Goal: Book appointment/travel/reservation

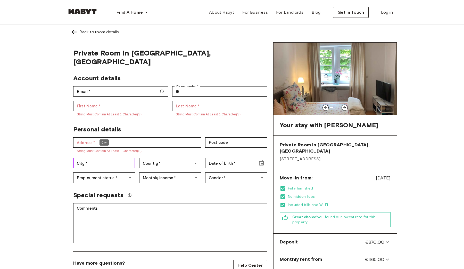
click at [108, 159] on input "City   *" at bounding box center [104, 163] width 62 height 10
click at [160, 159] on input "Country   *" at bounding box center [166, 162] width 50 height 7
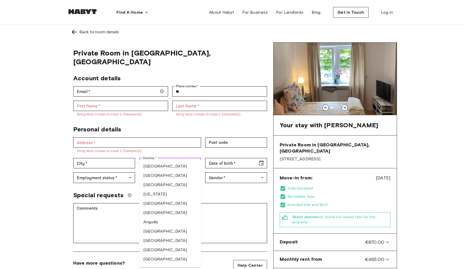
click at [160, 159] on input "Country   *" at bounding box center [166, 162] width 50 height 7
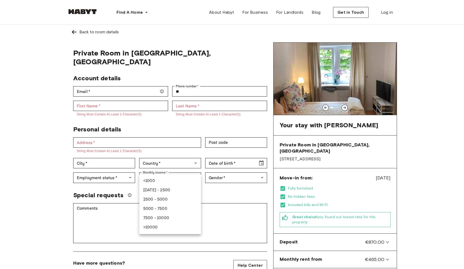
click at [172, 165] on div at bounding box center [232, 134] width 464 height 269
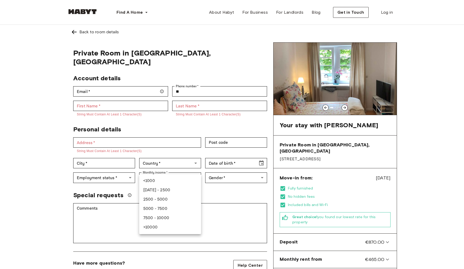
click at [159, 128] on div at bounding box center [232, 134] width 464 height 269
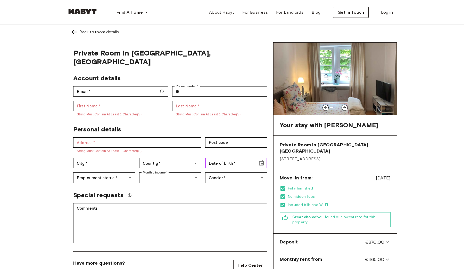
click at [263, 160] on icon "Choose date" at bounding box center [261, 163] width 6 height 6
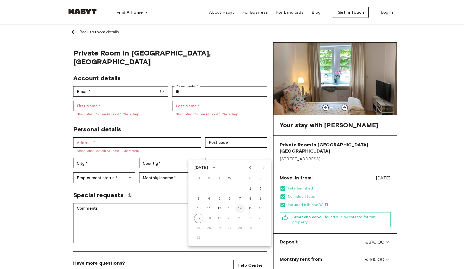
click at [237, 206] on button "14" at bounding box center [239, 208] width 9 height 9
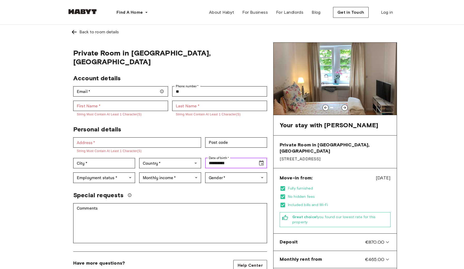
type input "**********"
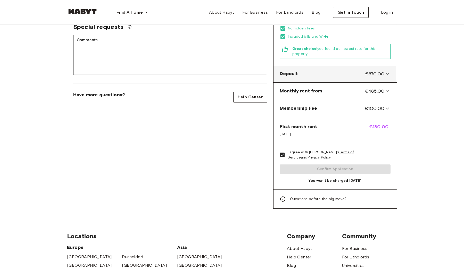
scroll to position [168, 0]
click at [300, 196] on span "Questions before the big move?" at bounding box center [318, 198] width 57 height 5
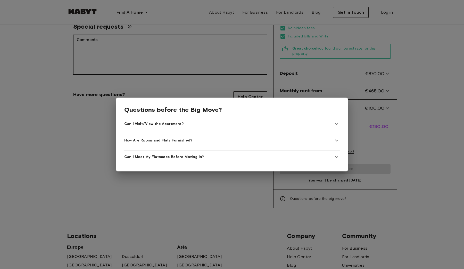
click at [402, 157] on div at bounding box center [232, 134] width 464 height 269
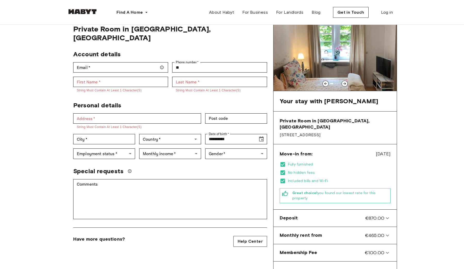
scroll to position [0, 0]
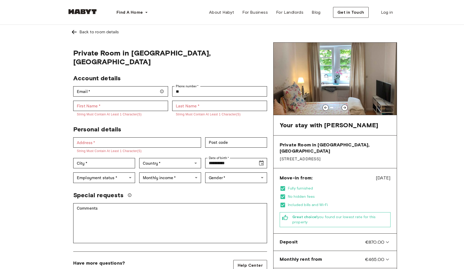
drag, startPoint x: 355, startPoint y: 67, endPoint x: 282, endPoint y: 67, distance: 73.7
click at [282, 67] on img at bounding box center [335, 79] width 123 height 72
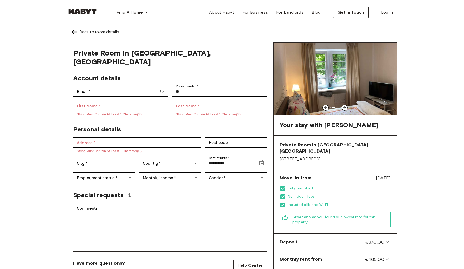
drag, startPoint x: 317, startPoint y: 75, endPoint x: 266, endPoint y: 75, distance: 51.3
click at [266, 75] on div "**********" at bounding box center [232, 209] width 330 height 334
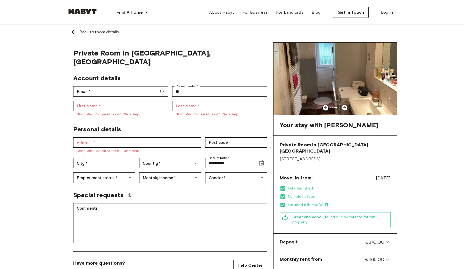
click at [77, 8] on div at bounding box center [82, 12] width 31 height 17
click at [78, 15] on link at bounding box center [82, 12] width 31 height 5
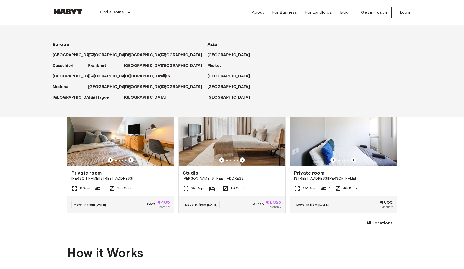
scroll to position [260, 0]
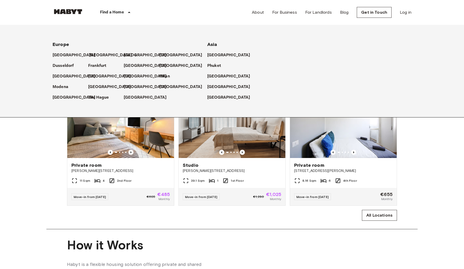
click at [95, 55] on p "[GEOGRAPHIC_DATA]" at bounding box center [110, 55] width 43 height 6
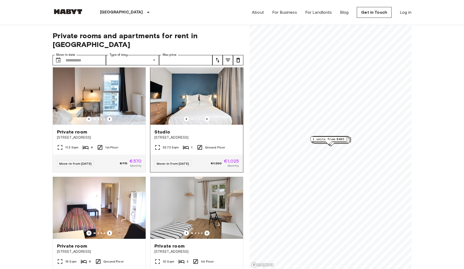
scroll to position [17, 0]
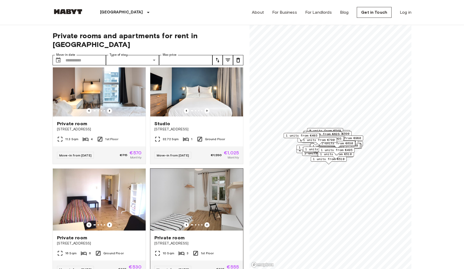
click at [193, 195] on img at bounding box center [196, 199] width 93 height 62
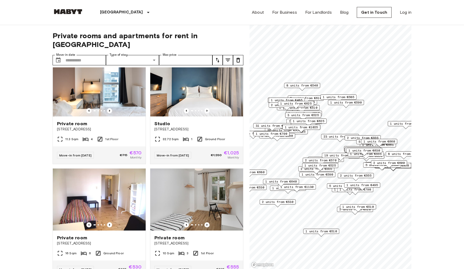
click at [69, 12] on img at bounding box center [68, 11] width 31 height 5
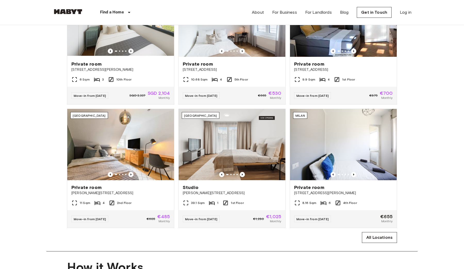
scroll to position [273, 0]
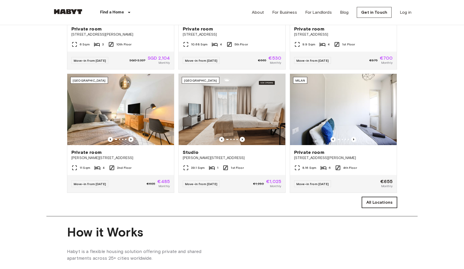
click at [386, 203] on link "All Locations" at bounding box center [379, 202] width 35 height 11
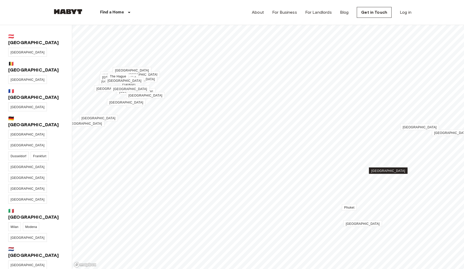
click at [388, 173] on link "[GEOGRAPHIC_DATA]" at bounding box center [388, 170] width 39 height 6
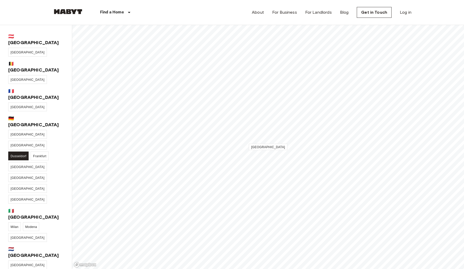
click at [29, 151] on link "Dusseldorf" at bounding box center [18, 155] width 20 height 9
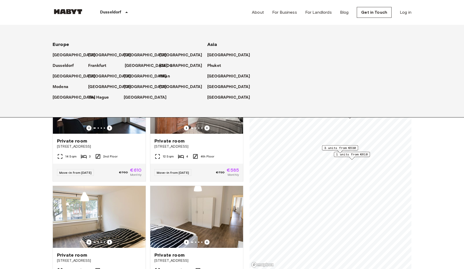
click at [133, 67] on p "[GEOGRAPHIC_DATA]" at bounding box center [146, 66] width 43 height 6
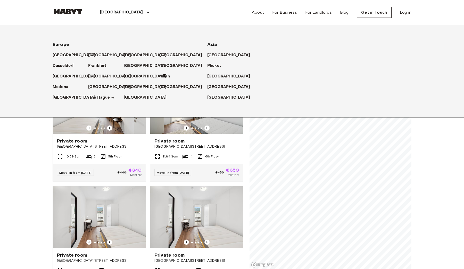
click at [99, 98] on p "The Hague" at bounding box center [99, 97] width 21 height 6
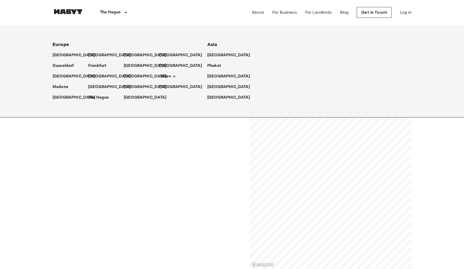
click at [162, 75] on p "Milan" at bounding box center [165, 76] width 11 height 6
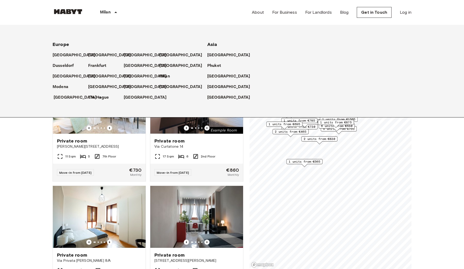
click at [62, 99] on p "[GEOGRAPHIC_DATA]" at bounding box center [75, 97] width 43 height 6
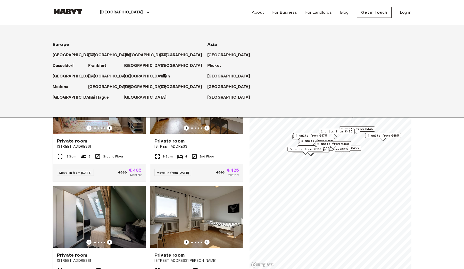
click at [129, 56] on p "[GEOGRAPHIC_DATA]" at bounding box center [146, 55] width 43 height 6
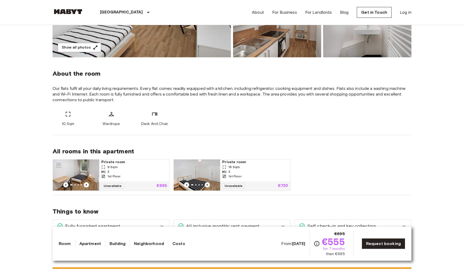
scroll to position [159, 0]
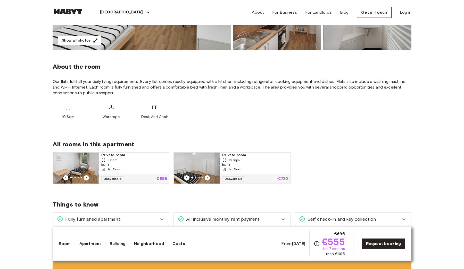
drag, startPoint x: 201, startPoint y: 160, endPoint x: 187, endPoint y: 160, distance: 13.9
click at [187, 160] on img at bounding box center [191, 167] width 46 height 31
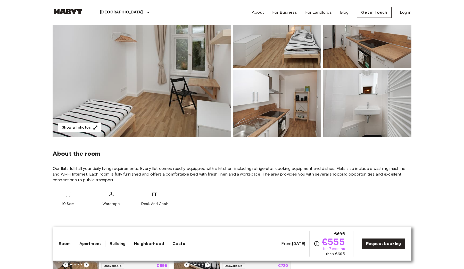
scroll to position [65, 0]
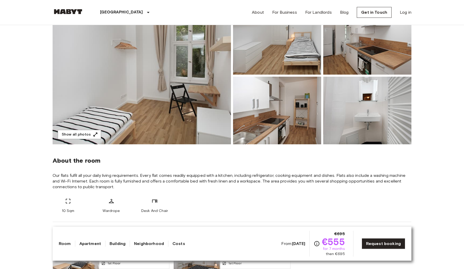
click at [173, 91] on img at bounding box center [142, 75] width 178 height 137
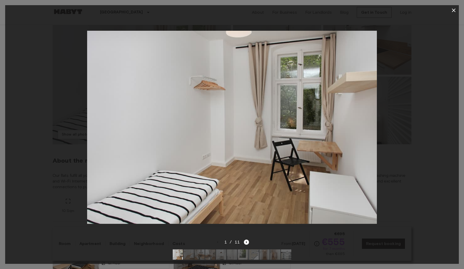
click at [454, 12] on icon "button" at bounding box center [454, 10] width 6 height 6
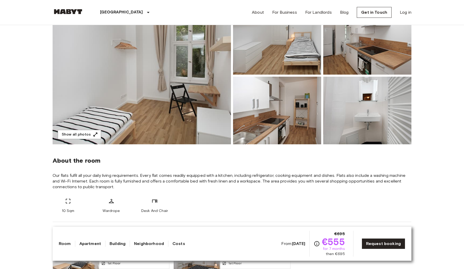
scroll to position [0, 0]
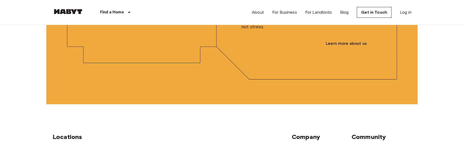
scroll to position [1400, 0]
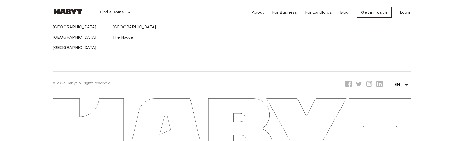
click at [396, 132] on li "PT" at bounding box center [401, 130] width 21 height 9
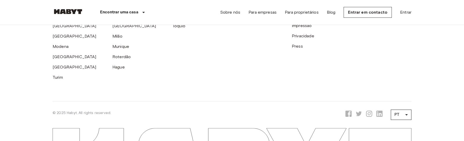
scroll to position [1420, 0]
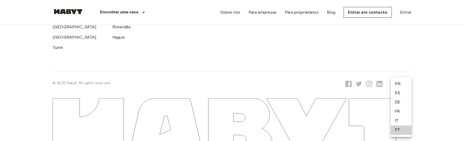
click at [400, 119] on li "IT" at bounding box center [401, 121] width 21 height 9
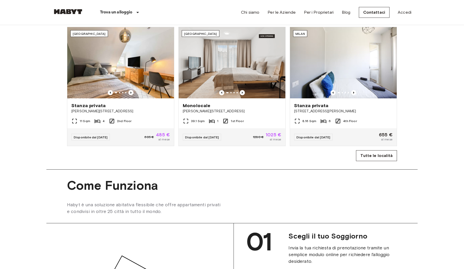
scroll to position [320, 0]
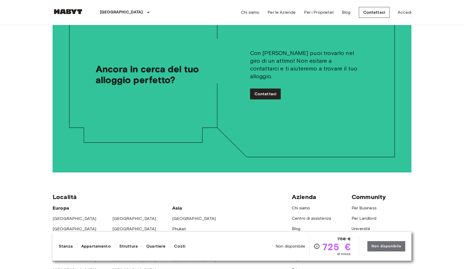
scroll to position [1272, 0]
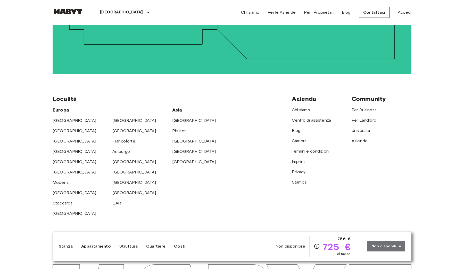
click at [398, 208] on li "EN" at bounding box center [401, 211] width 21 height 9
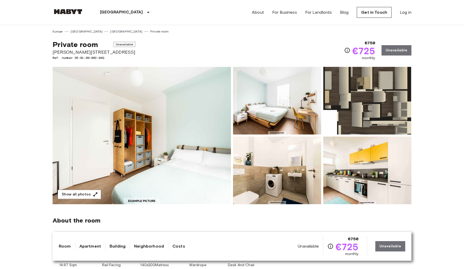
click at [296, 186] on img at bounding box center [277, 170] width 88 height 68
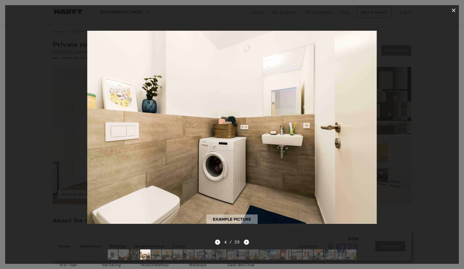
click at [451, 12] on icon "button" at bounding box center [454, 10] width 6 height 6
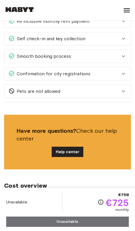
scroll to position [854, 0]
